Goal: Navigation & Orientation: Find specific page/section

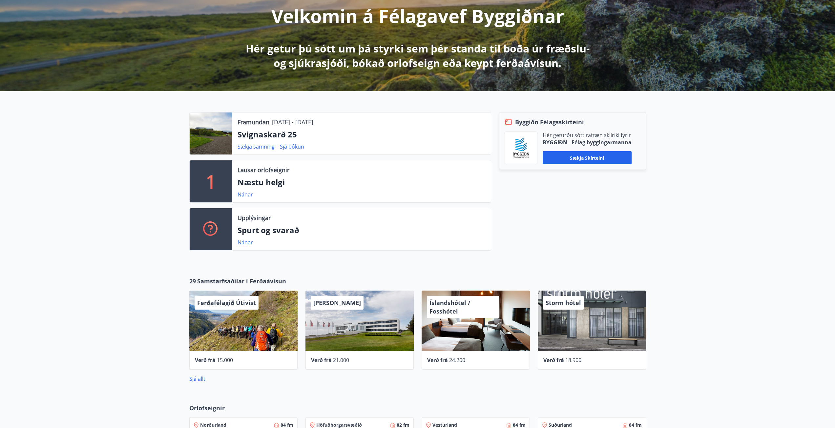
scroll to position [98, 0]
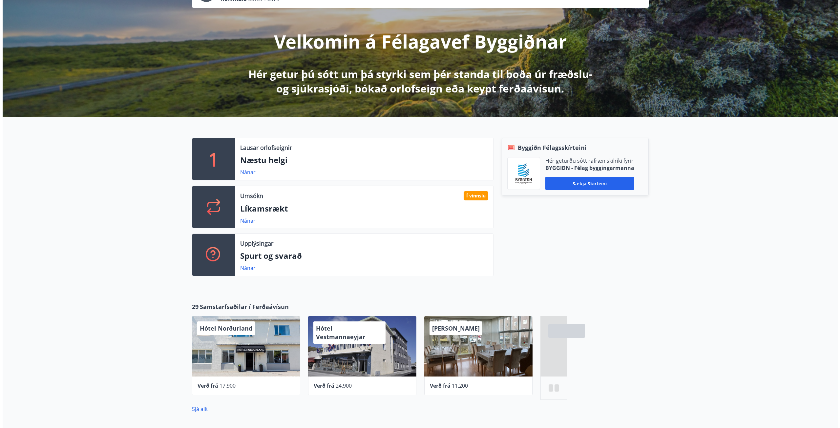
scroll to position [66, 0]
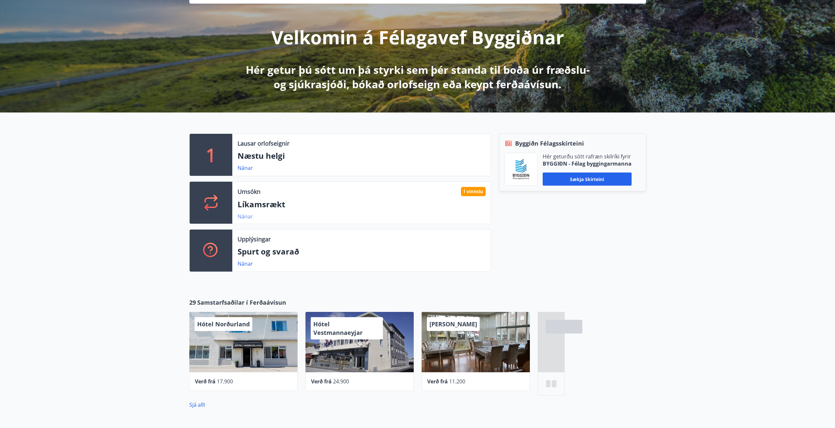
click at [243, 218] on link "Nánar" at bounding box center [245, 216] width 15 height 7
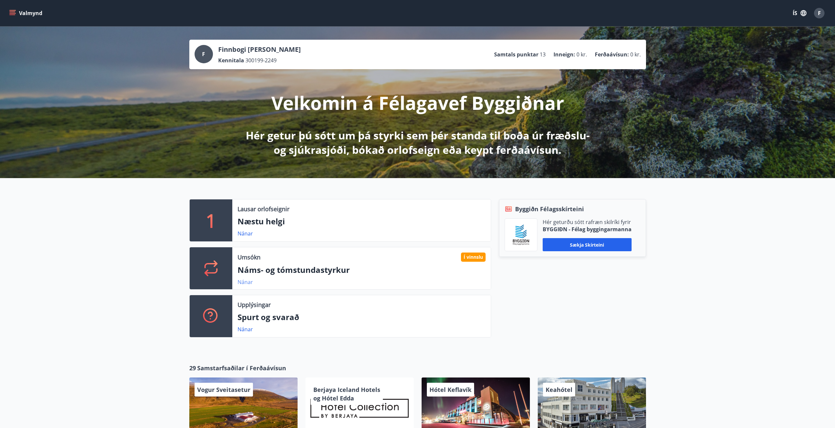
click at [247, 283] on link "Nánar" at bounding box center [245, 282] width 15 height 7
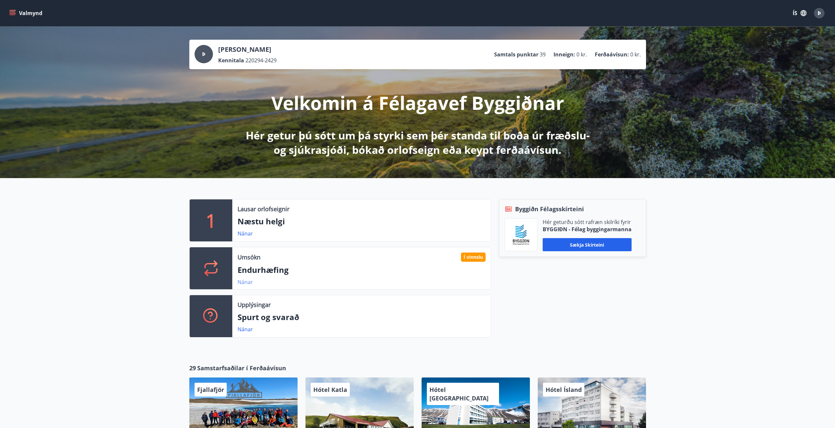
click at [243, 282] on link "Nánar" at bounding box center [245, 282] width 15 height 7
